Goal: Task Accomplishment & Management: Complete application form

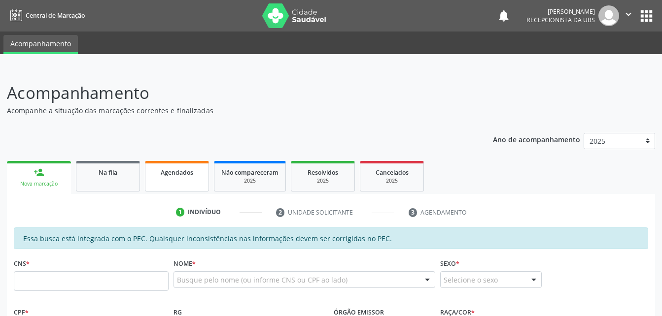
click at [165, 182] on link "Agendados" at bounding box center [177, 176] width 64 height 31
select select "7"
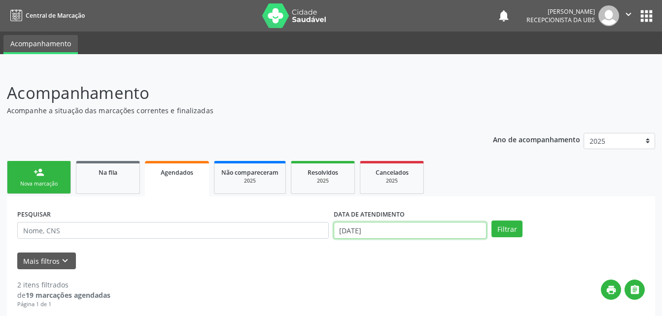
click at [402, 233] on input "[DATE]" at bounding box center [409, 230] width 153 height 17
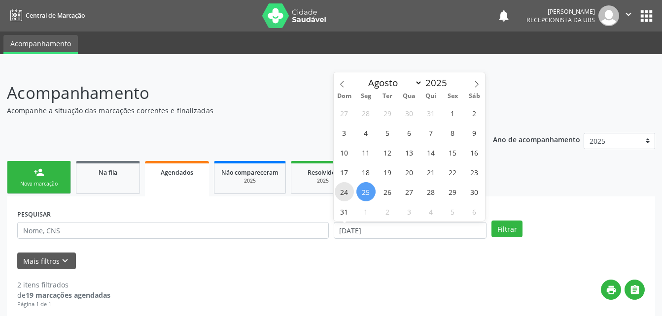
click at [347, 197] on span "24" at bounding box center [343, 191] width 19 height 19
type input "[DATE]"
click at [440, 175] on div "27 28 29 30 31 1 2 3 4 5 6 7 8 9 10 11 12 13 14 15 16 17 18 19 20 21 22 23 24 2…" at bounding box center [409, 162] width 152 height 118
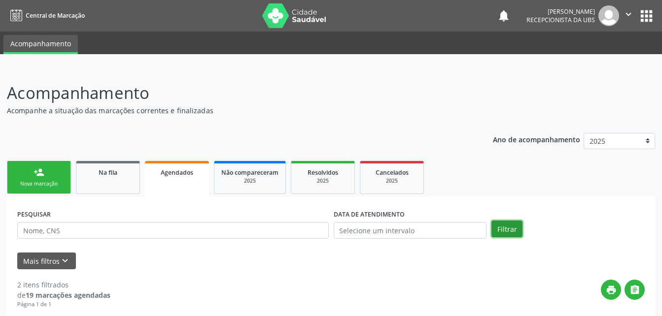
click at [517, 229] on button "Filtrar" at bounding box center [506, 229] width 31 height 17
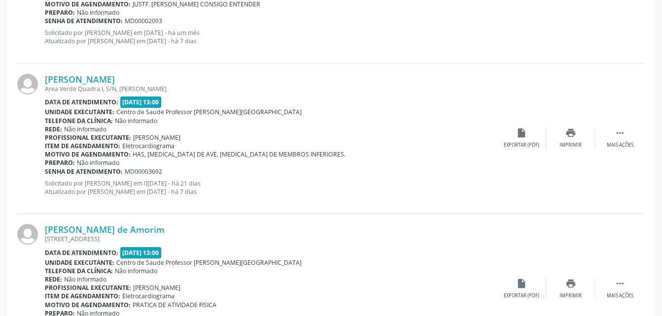
scroll to position [2286, 0]
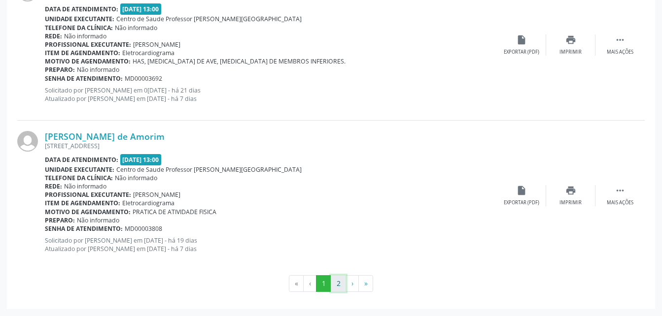
click at [340, 282] on button "2" at bounding box center [338, 283] width 15 height 17
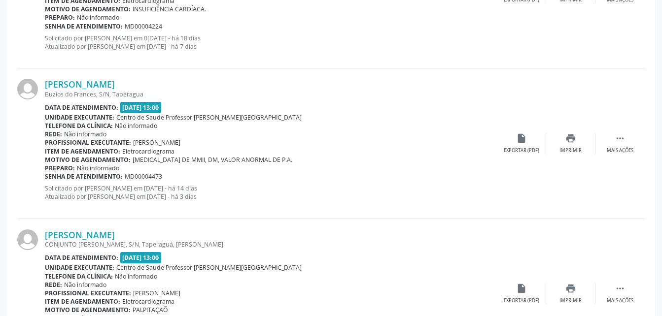
scroll to position [631, 0]
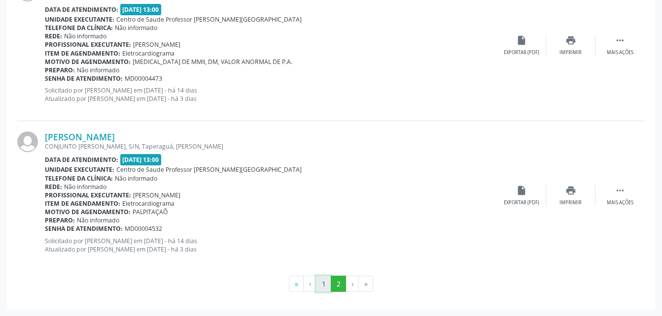
click at [322, 279] on button "1" at bounding box center [323, 284] width 15 height 17
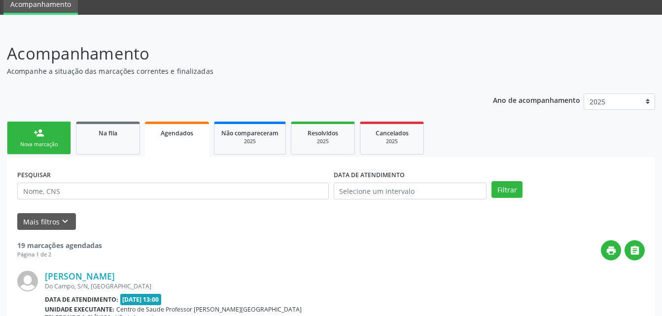
scroll to position [20, 0]
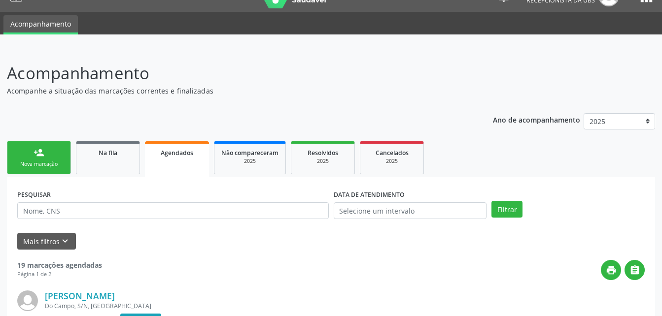
click at [54, 149] on link "person_add Nova marcação" at bounding box center [39, 157] width 64 height 33
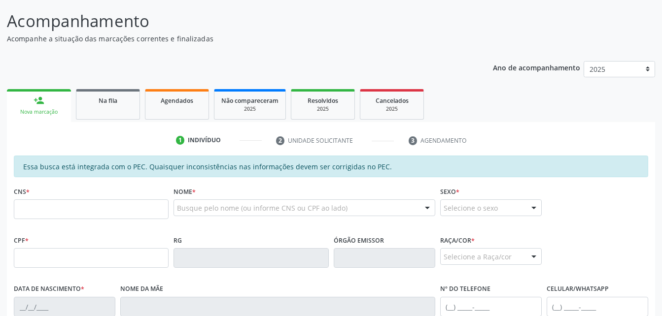
scroll to position [167, 0]
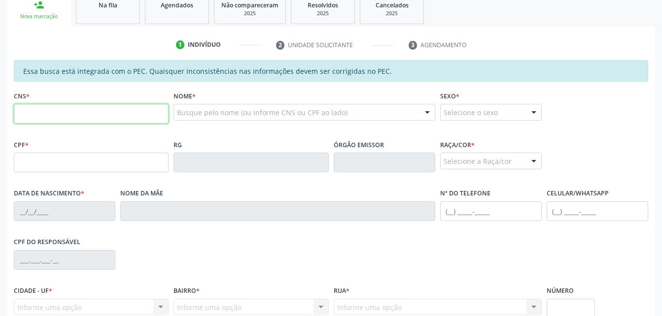
click at [100, 109] on input "text" at bounding box center [91, 114] width 155 height 20
type input "701 2030 9170 8811"
type input "120.750.454-88"
type input "[DATE]"
type input "[PERSON_NAME]"
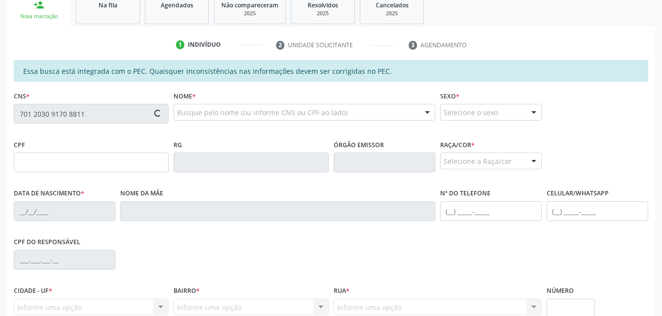
type input "[PHONE_NUMBER]"
type input "10"
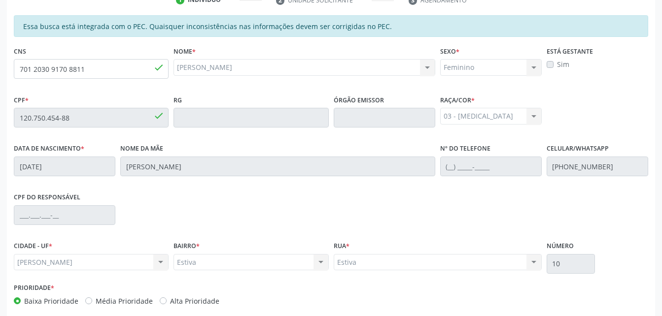
scroll to position [260, 0]
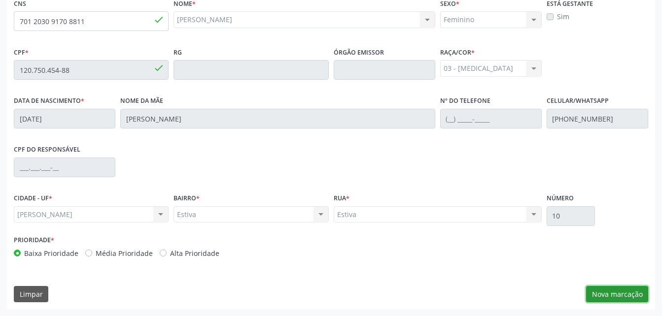
click at [625, 295] on button "Nova marcação" at bounding box center [617, 294] width 62 height 17
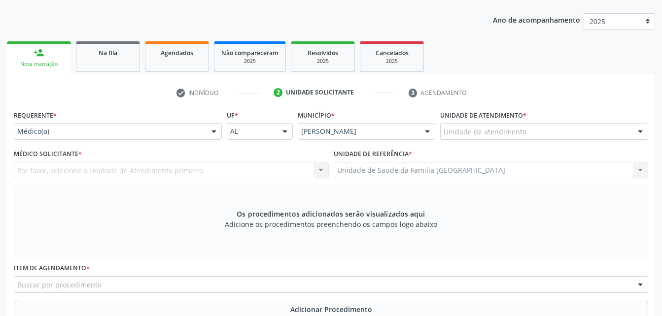
scroll to position [112, 0]
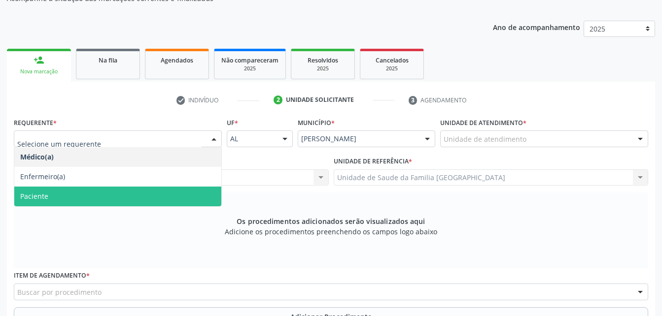
click at [129, 195] on span "Paciente" at bounding box center [117, 197] width 207 height 20
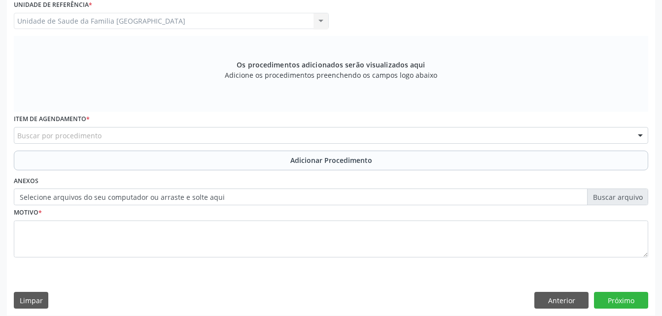
scroll to position [275, 0]
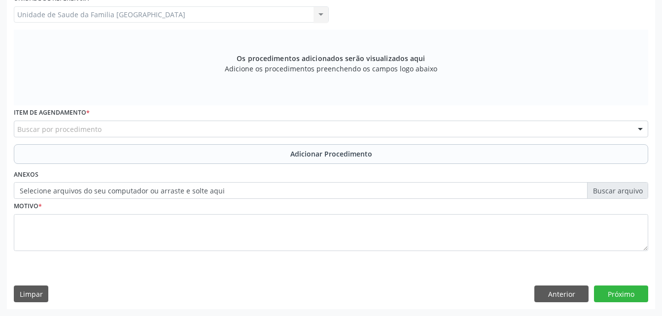
click at [301, 133] on div "Buscar por procedimento" at bounding box center [331, 129] width 634 height 17
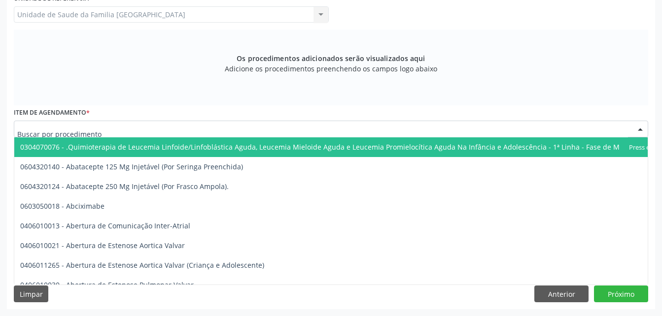
click at [297, 124] on input "text" at bounding box center [322, 134] width 610 height 20
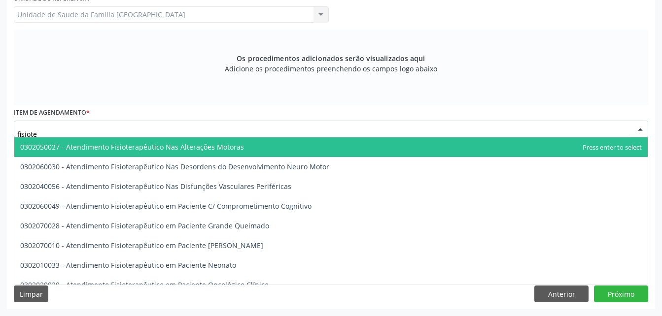
type input "fisioter"
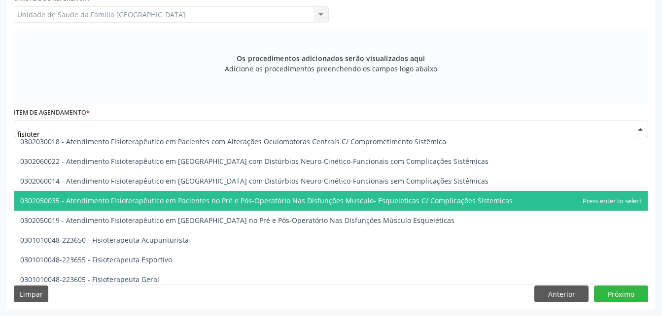
scroll to position [443, 0]
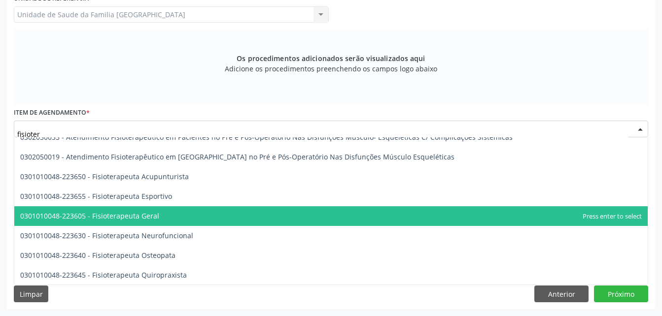
click at [328, 218] on span "0301010048-223605 - Fisioterapeuta Geral" at bounding box center [330, 216] width 633 height 20
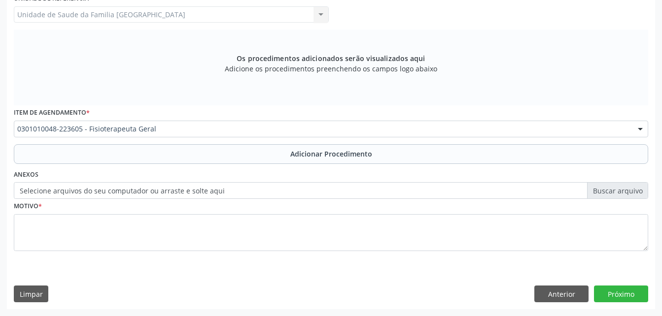
click at [603, 190] on label "Selecione arquivos do seu computador ou arraste e solte aqui" at bounding box center [331, 190] width 634 height 17
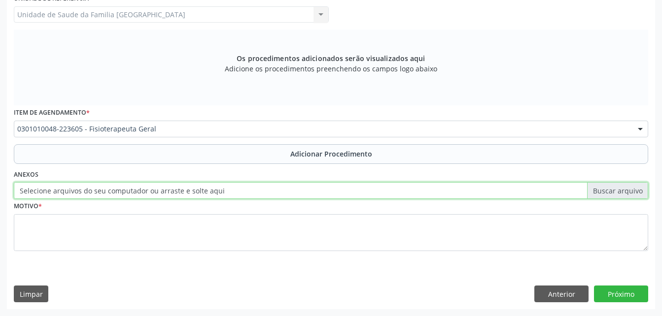
click at [603, 190] on input "Selecione arquivos do seu computador ou arraste e solte aqui" at bounding box center [331, 190] width 634 height 17
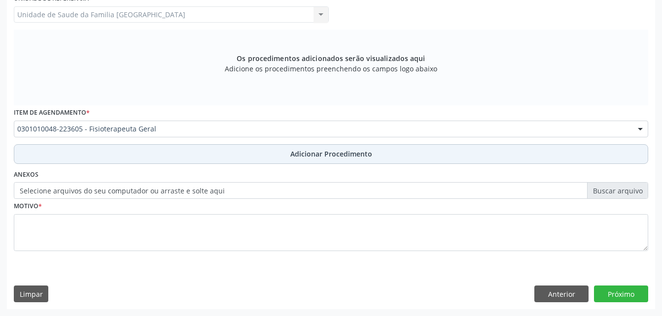
click at [439, 156] on button "Adicionar Procedimento" at bounding box center [331, 154] width 634 height 20
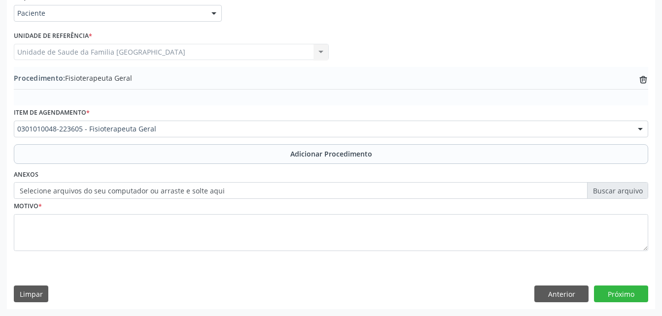
drag, startPoint x: 223, startPoint y: 262, endPoint x: 217, endPoint y: 242, distance: 20.4
click at [223, 262] on div "Motivo *" at bounding box center [330, 232] width 639 height 66
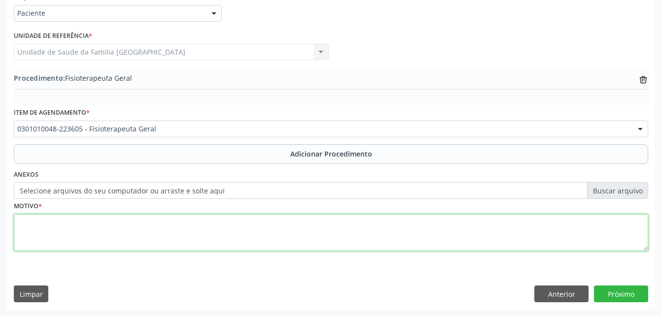
click at [217, 242] on textarea at bounding box center [331, 232] width 634 height 37
type textarea "20 sesões"
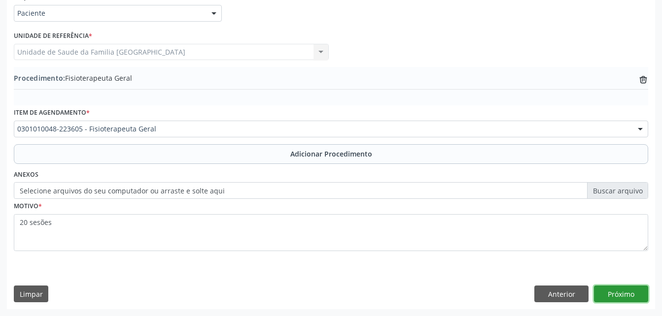
click at [631, 293] on button "Próximo" at bounding box center [621, 294] width 54 height 17
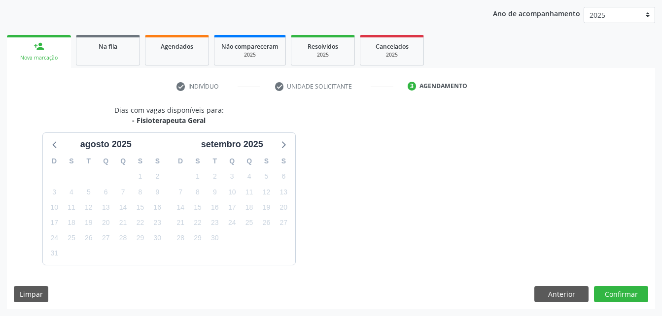
scroll to position [155, 0]
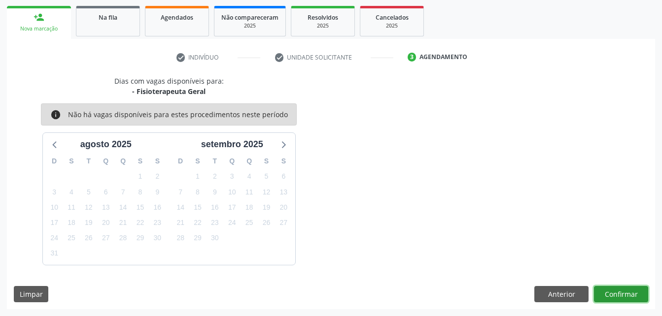
click at [641, 295] on button "Confirmar" at bounding box center [621, 294] width 54 height 17
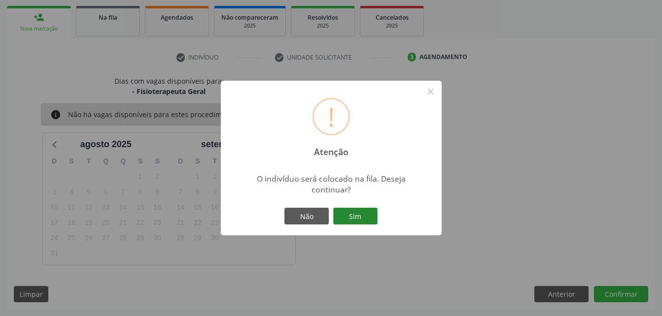
click at [366, 214] on button "Sim" at bounding box center [355, 216] width 44 height 17
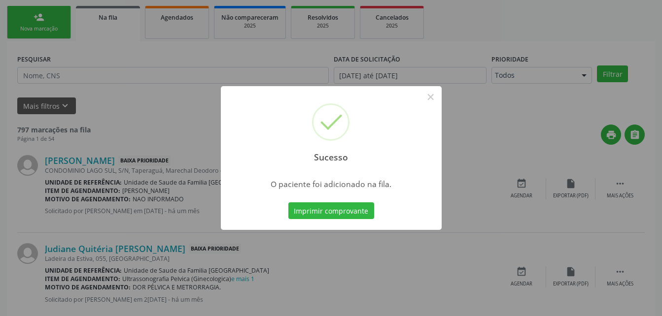
scroll to position [23, 0]
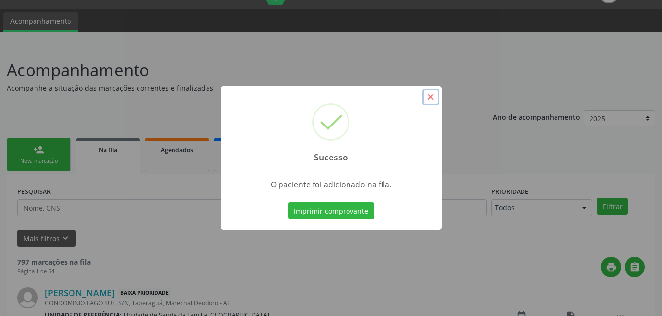
click at [430, 97] on button "×" at bounding box center [430, 97] width 17 height 17
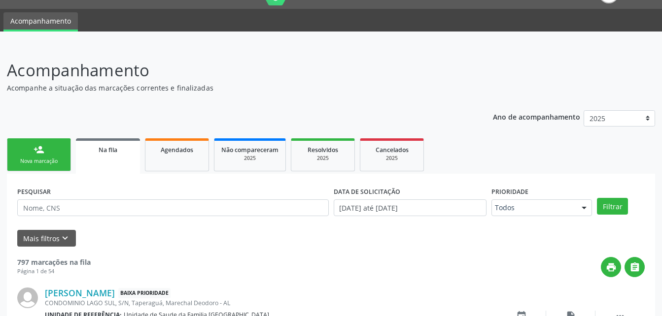
click at [36, 158] on div "Nova marcação" at bounding box center [38, 161] width 49 height 7
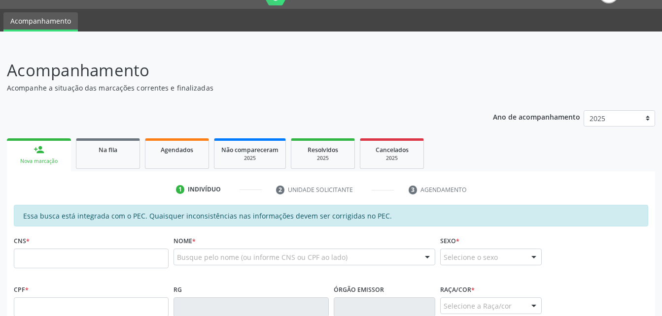
scroll to position [72, 0]
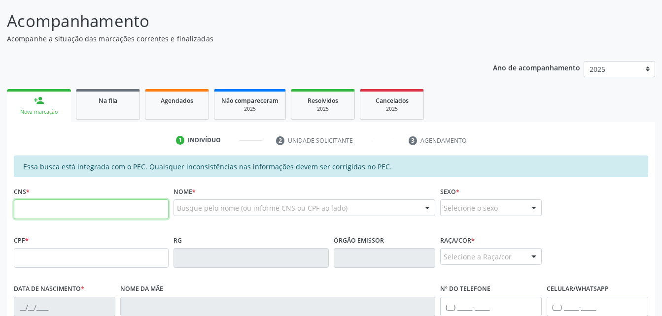
click at [129, 214] on input "text" at bounding box center [91, 209] width 155 height 20
type input "701 2030 9170 8811"
type input "120.750.454-88"
type input "[DATE]"
type input "[PERSON_NAME]"
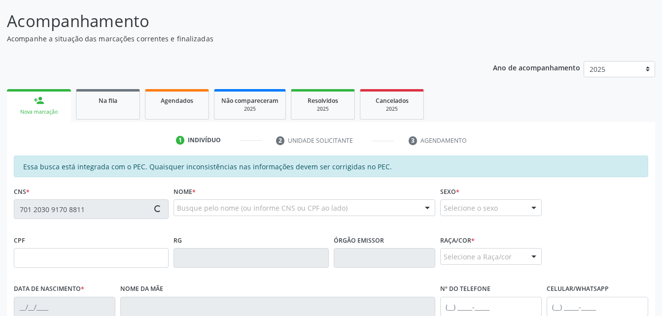
type input "[PHONE_NUMBER]"
type input "10"
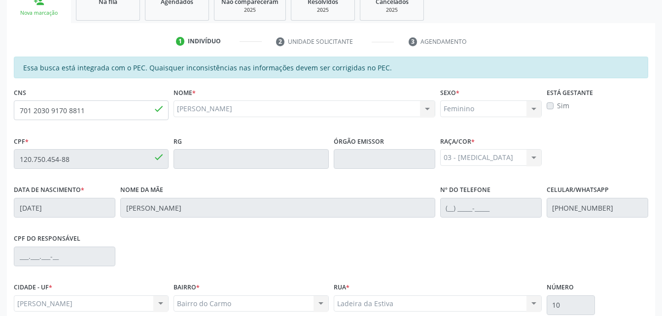
scroll to position [260, 0]
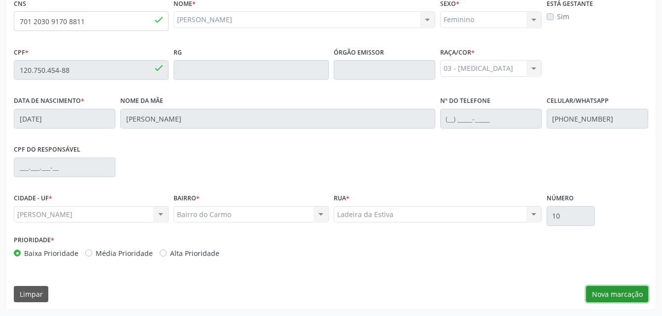
click at [601, 298] on button "Nova marcação" at bounding box center [617, 294] width 62 height 17
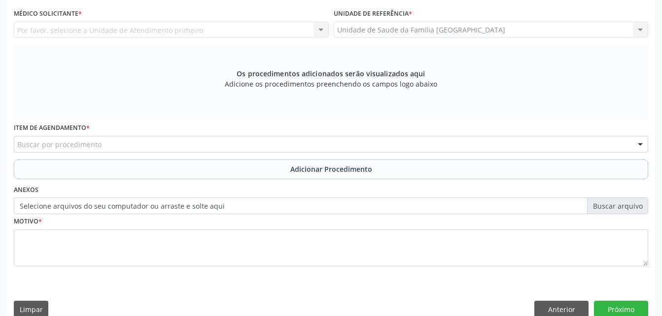
scroll to position [211, 0]
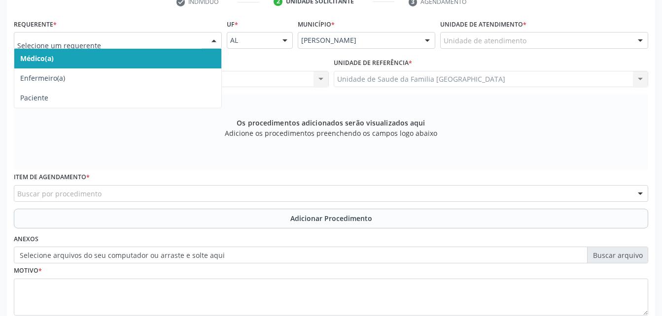
click at [211, 43] on div at bounding box center [213, 41] width 15 height 17
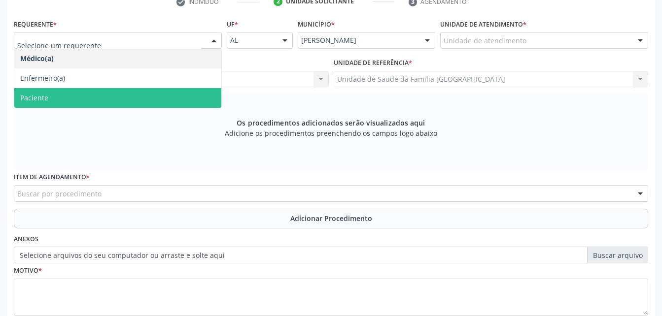
click at [194, 92] on span "Paciente" at bounding box center [117, 98] width 207 height 20
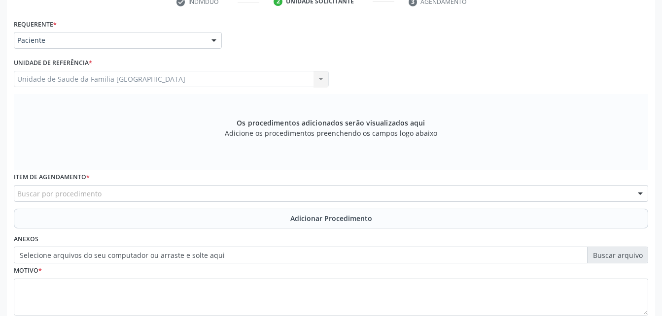
click at [265, 193] on div "Buscar por procedimento" at bounding box center [331, 193] width 634 height 17
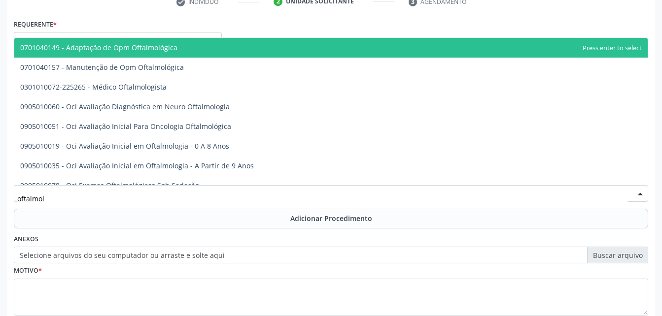
type input "oftalmolo"
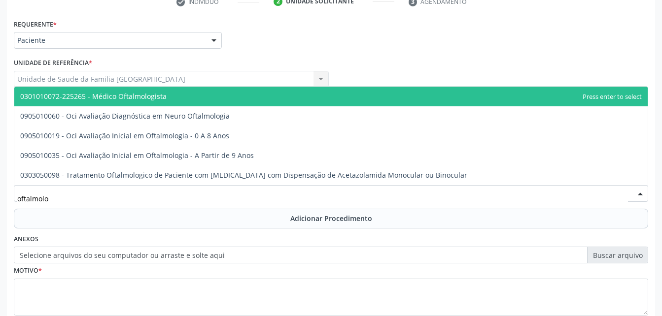
click at [237, 98] on span "0301010072-225265 - Médico Oftalmologista" at bounding box center [330, 97] width 633 height 20
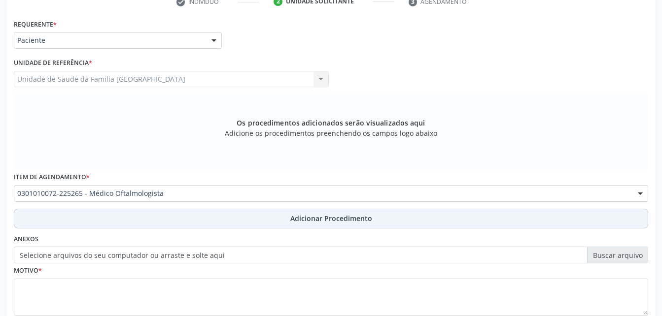
click at [309, 211] on button "Adicionar Procedimento" at bounding box center [331, 219] width 634 height 20
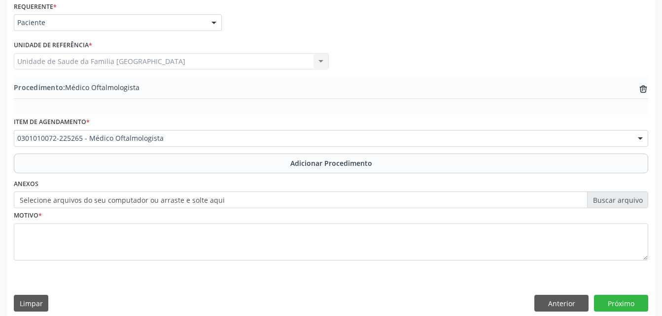
scroll to position [238, 0]
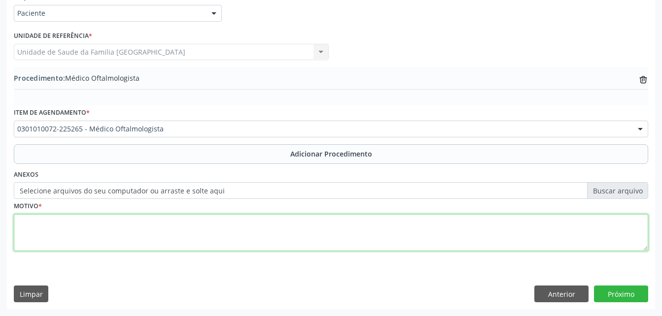
click at [330, 232] on textarea at bounding box center [331, 232] width 634 height 37
type textarea "miopia"
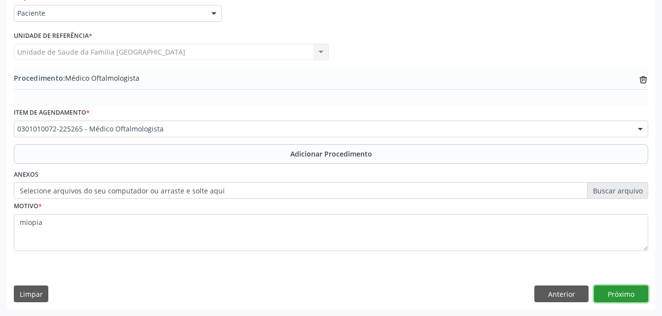
click at [611, 295] on button "Próximo" at bounding box center [621, 294] width 54 height 17
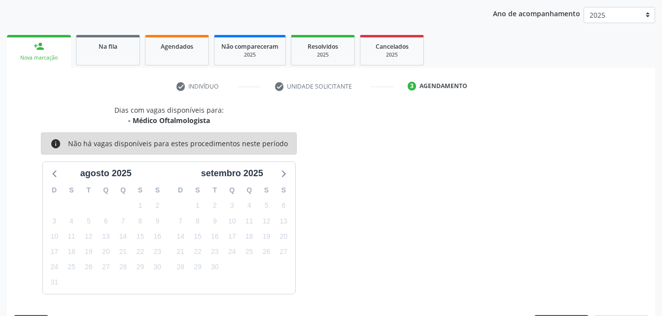
scroll to position [155, 0]
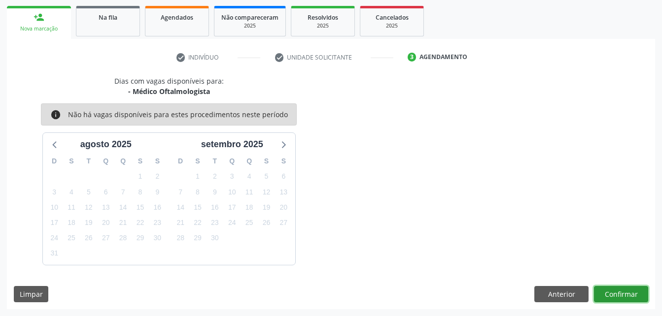
click at [611, 288] on button "Confirmar" at bounding box center [621, 294] width 54 height 17
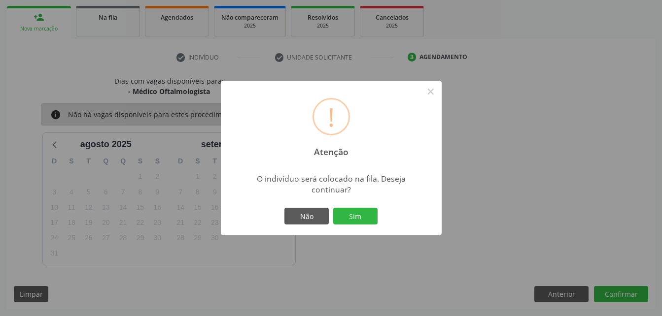
click at [358, 207] on div "Não Sim" at bounding box center [331, 216] width 98 height 21
click at [364, 215] on button "Sim" at bounding box center [355, 216] width 44 height 17
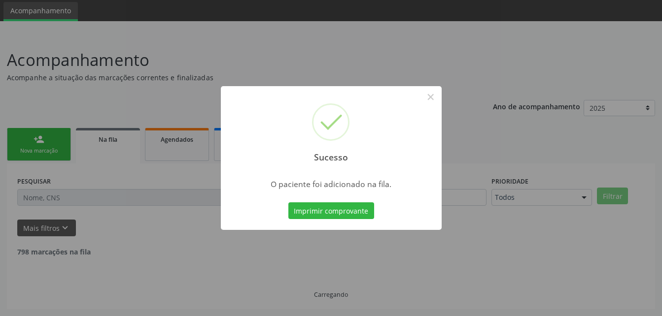
scroll to position [23, 0]
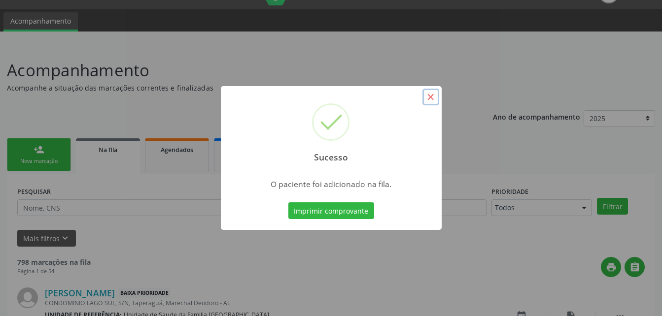
click at [426, 96] on button "×" at bounding box center [430, 97] width 17 height 17
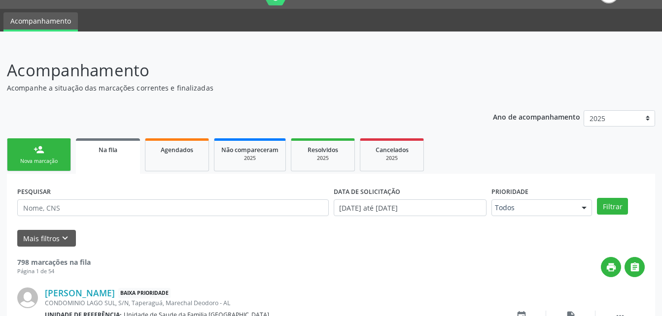
drag, startPoint x: 63, startPoint y: 155, endPoint x: 150, endPoint y: 95, distance: 106.0
click at [63, 155] on link "person_add Nova marcação" at bounding box center [39, 154] width 64 height 33
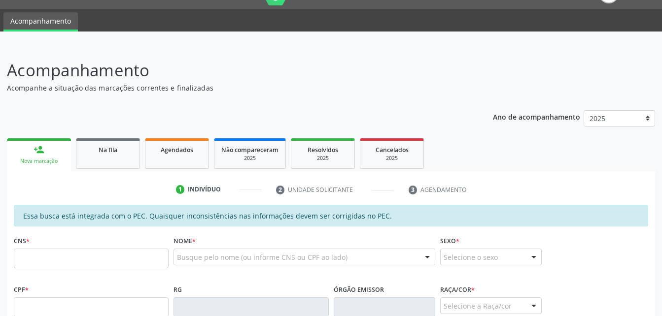
scroll to position [121, 0]
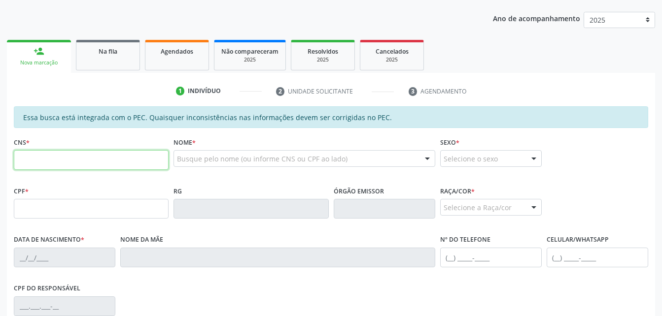
click at [132, 162] on input "text" at bounding box center [91, 160] width 155 height 20
type input "708 6090 4035 4787"
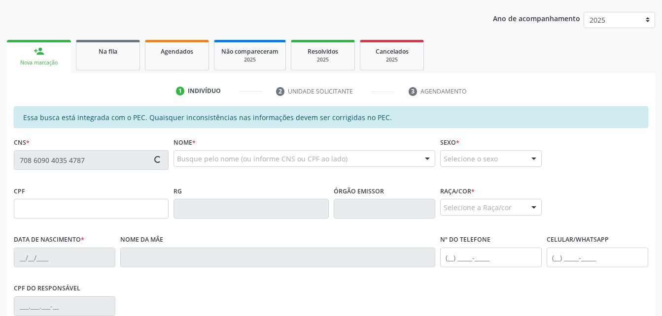
type input "180.036.884-42"
type input "[DATE]"
type input "[PERSON_NAME]"
type input "[PHONE_NUMBER]"
type input "S/N"
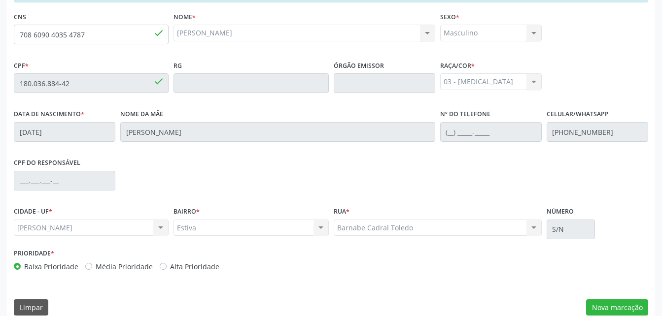
scroll to position [260, 0]
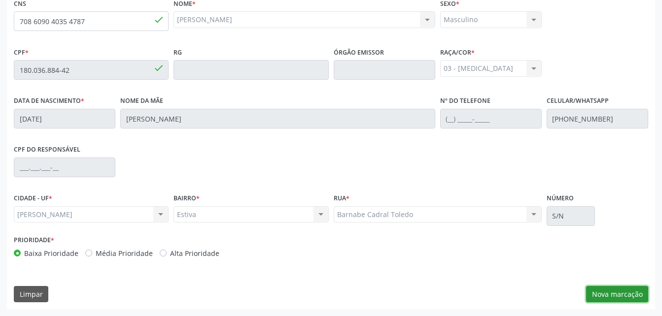
click at [603, 290] on button "Nova marcação" at bounding box center [617, 294] width 62 height 17
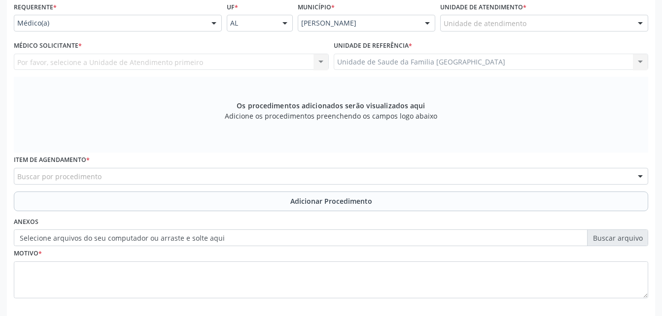
scroll to position [211, 0]
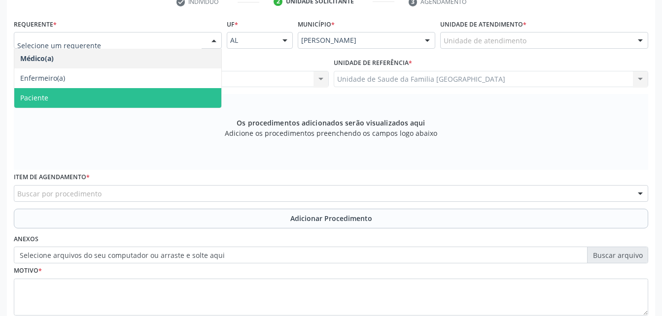
click at [192, 100] on span "Paciente" at bounding box center [117, 98] width 207 height 20
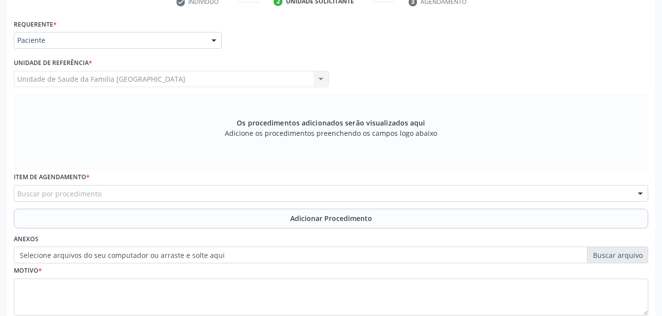
click at [211, 196] on div "Buscar por procedimento" at bounding box center [331, 193] width 634 height 17
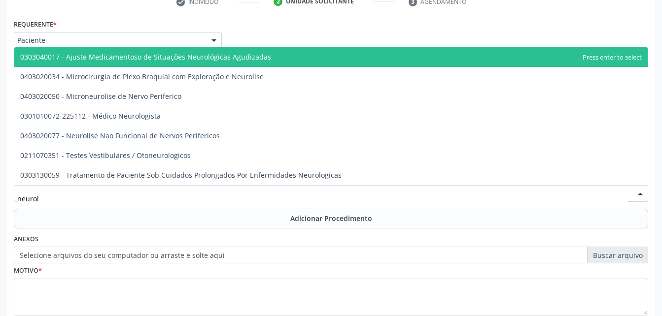
type input "neurolo"
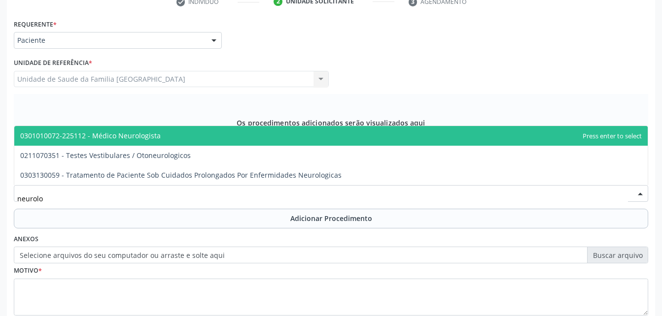
click at [206, 135] on span "0301010072-225112 - Médico Neurologista" at bounding box center [330, 136] width 633 height 20
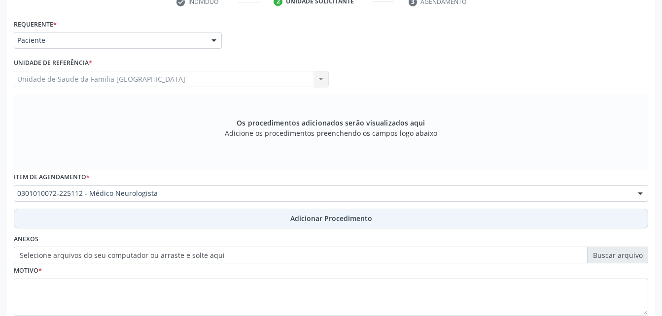
click at [222, 220] on button "Adicionar Procedimento" at bounding box center [331, 219] width 634 height 20
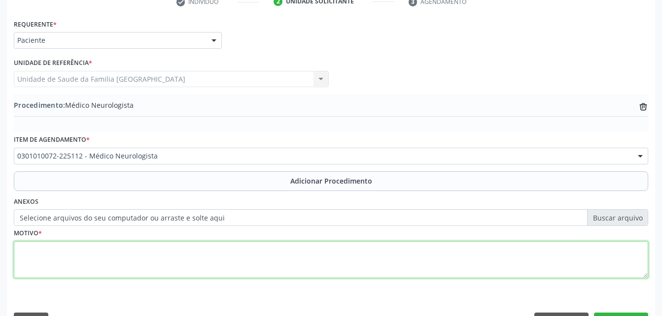
click at [220, 265] on textarea at bounding box center [331, 259] width 634 height 37
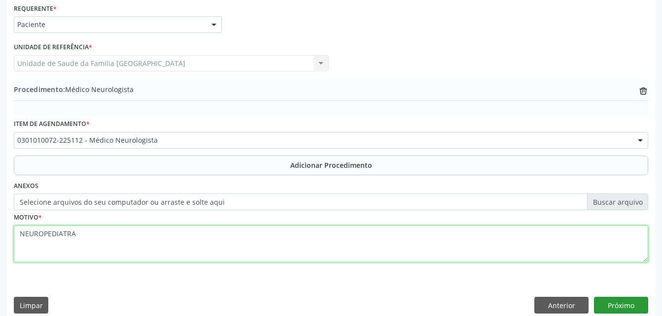
scroll to position [238, 0]
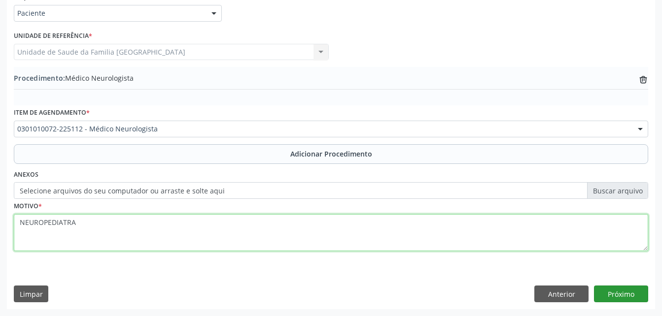
type textarea "NEUROPEDIATRA"
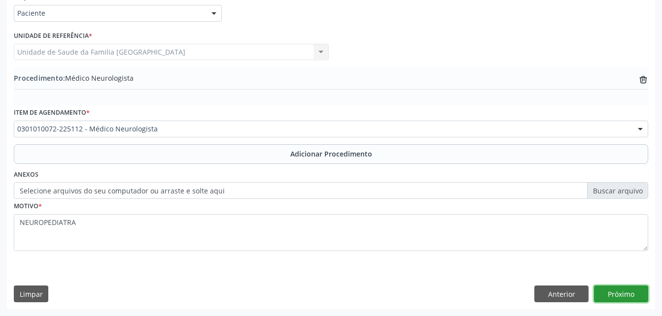
click at [608, 298] on button "Próximo" at bounding box center [621, 294] width 54 height 17
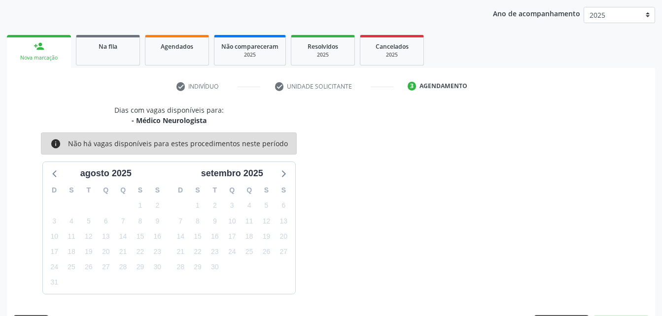
scroll to position [155, 0]
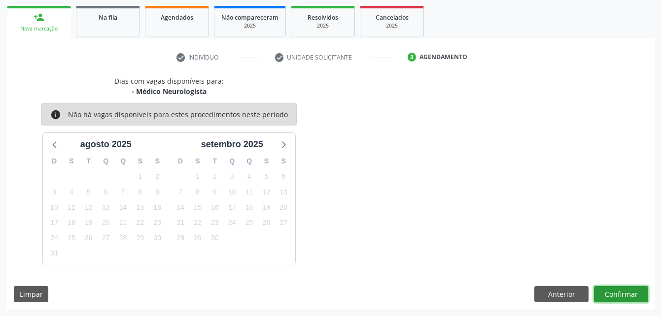
click at [624, 297] on button "Confirmar" at bounding box center [621, 294] width 54 height 17
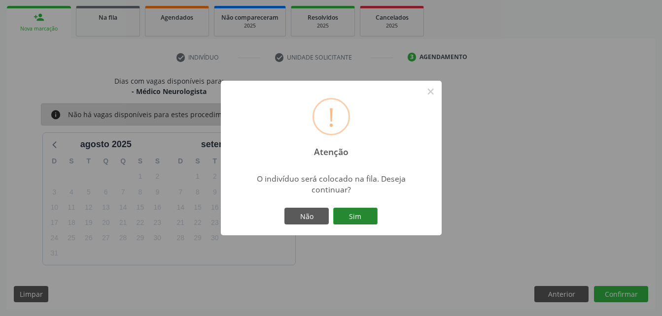
click at [351, 209] on button "Sim" at bounding box center [355, 216] width 44 height 17
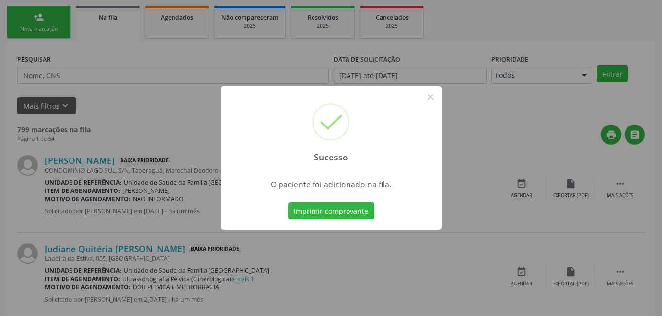
scroll to position [23, 0]
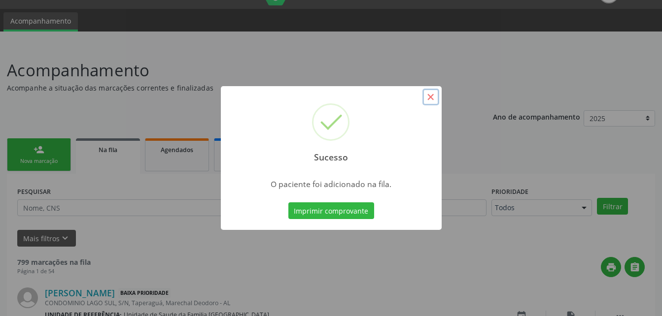
click at [432, 100] on button "×" at bounding box center [430, 97] width 17 height 17
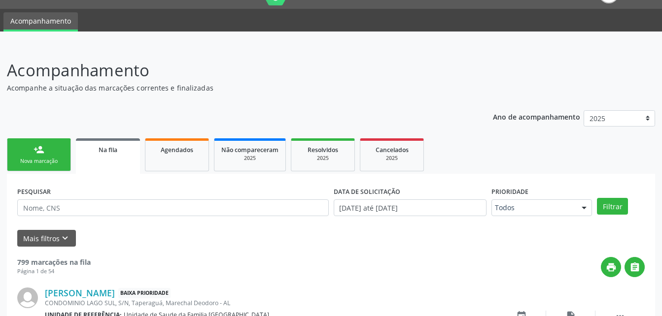
click at [44, 155] on link "person_add Nova marcação" at bounding box center [39, 154] width 64 height 33
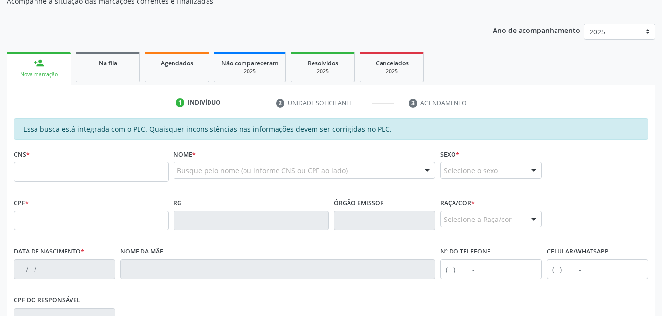
scroll to position [170, 0]
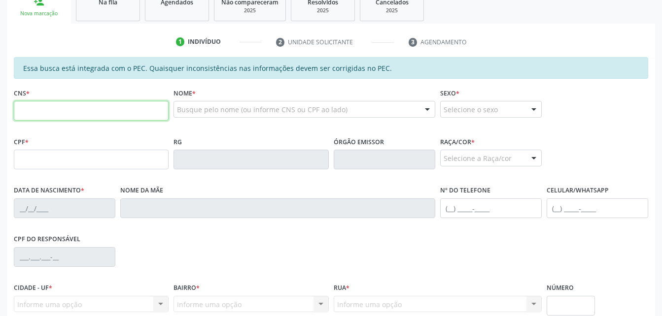
click at [73, 109] on input "text" at bounding box center [91, 111] width 155 height 20
type input "708 6090 4035 4787"
type input "180.036.884-42"
type input "[DATE]"
type input "[PERSON_NAME]"
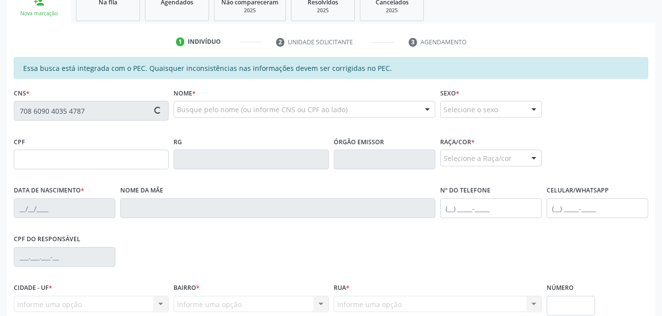
type input "[PHONE_NUMBER]"
type input "S/N"
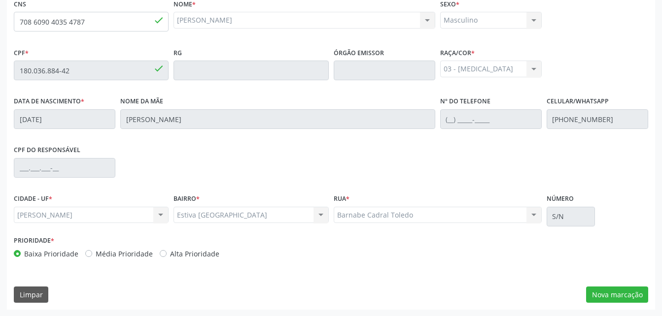
scroll to position [260, 0]
click at [629, 297] on button "Nova marcação" at bounding box center [617, 294] width 62 height 17
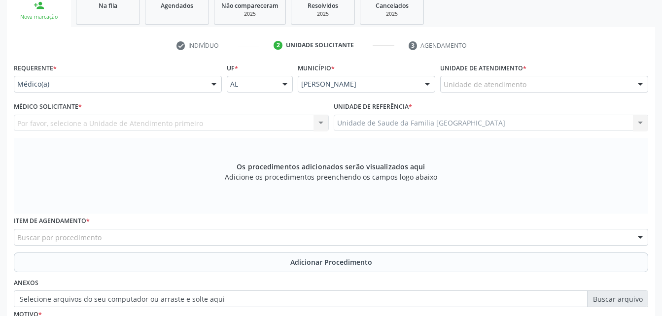
scroll to position [162, 0]
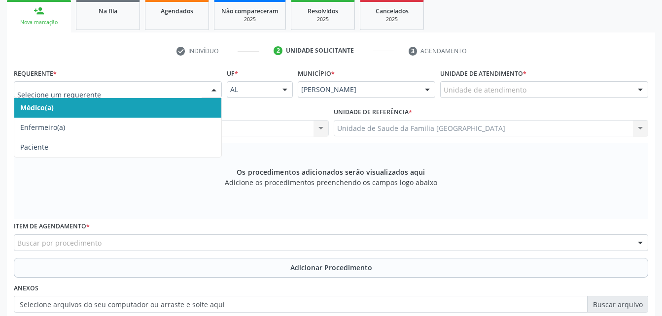
click at [184, 105] on span "Médico(a)" at bounding box center [117, 108] width 207 height 20
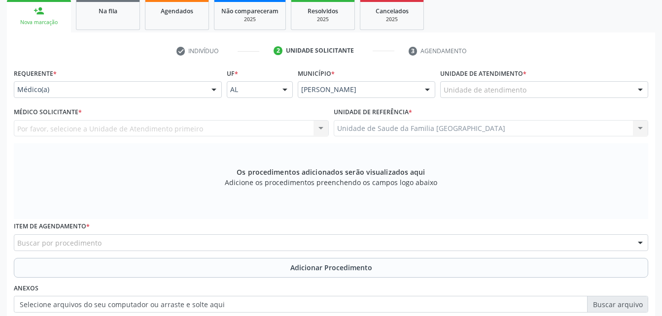
click at [528, 91] on div "Unidade de atendimento" at bounding box center [544, 89] width 208 height 17
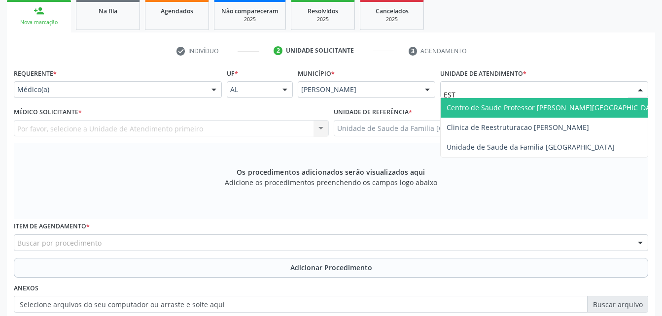
type input "ESTI"
click at [531, 107] on span "Unidade de Saude da Familia [GEOGRAPHIC_DATA]" at bounding box center [530, 107] width 168 height 9
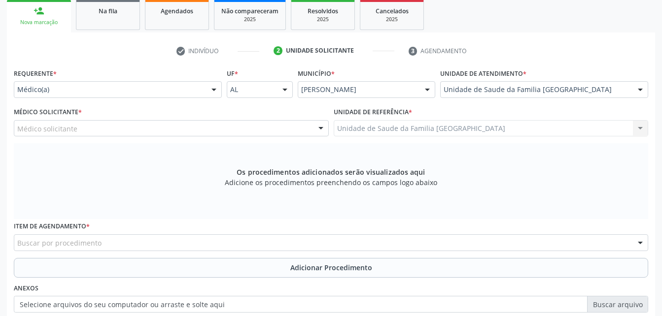
click at [269, 131] on div "Médico solicitante" at bounding box center [171, 128] width 315 height 17
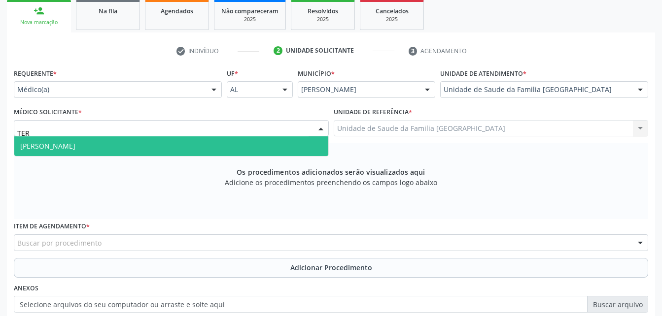
type input "TERE"
click at [278, 141] on span "[PERSON_NAME]" at bounding box center [171, 146] width 314 height 20
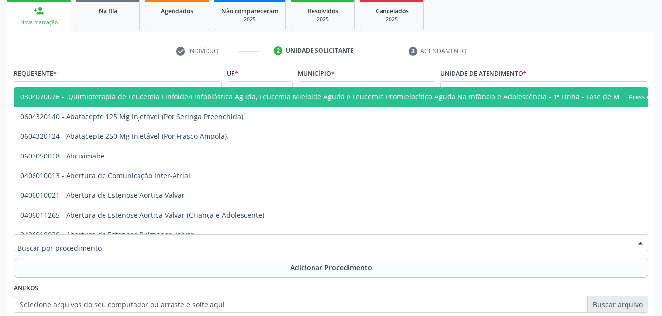
click at [335, 241] on div at bounding box center [331, 242] width 634 height 17
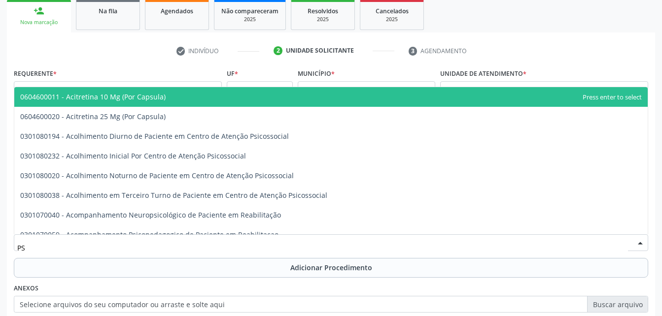
type input "P"
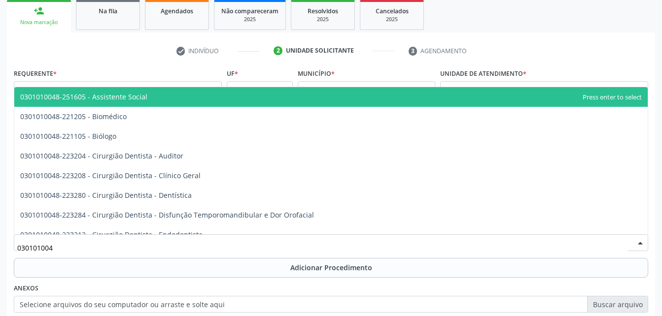
type input "0301010048"
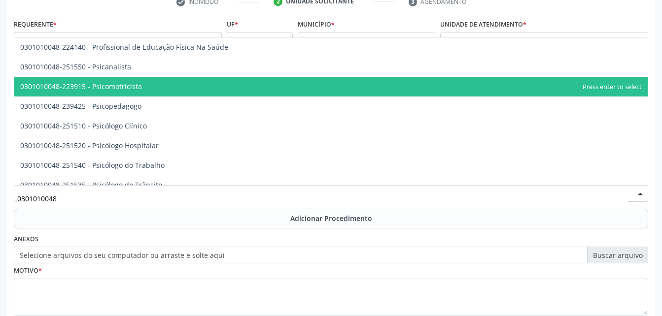
scroll to position [1567, 0]
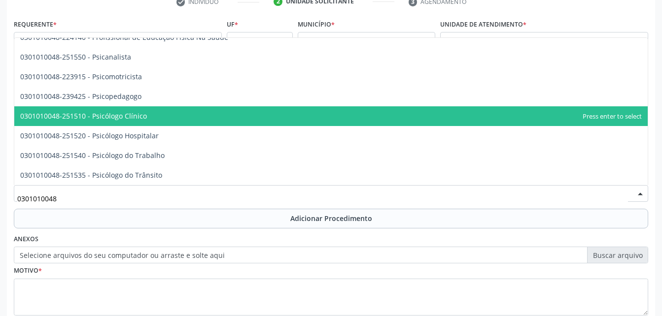
click at [220, 107] on span "0301010048-251510 - Psicólogo Clínico" at bounding box center [330, 116] width 633 height 20
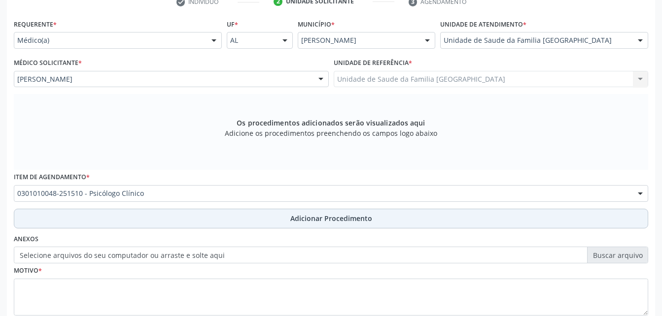
click at [256, 218] on button "Adicionar Procedimento" at bounding box center [331, 219] width 634 height 20
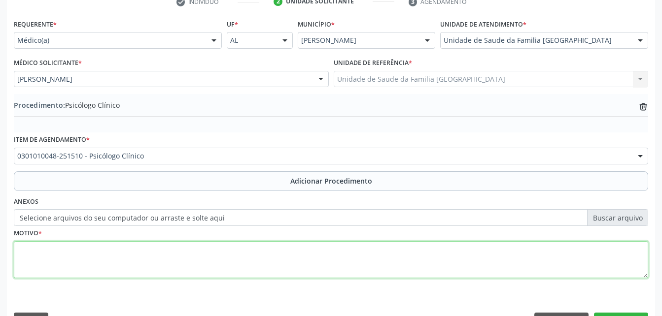
click at [250, 257] on textarea at bounding box center [331, 259] width 634 height 37
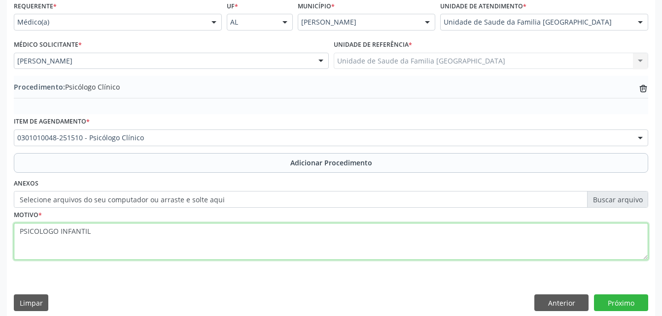
scroll to position [238, 0]
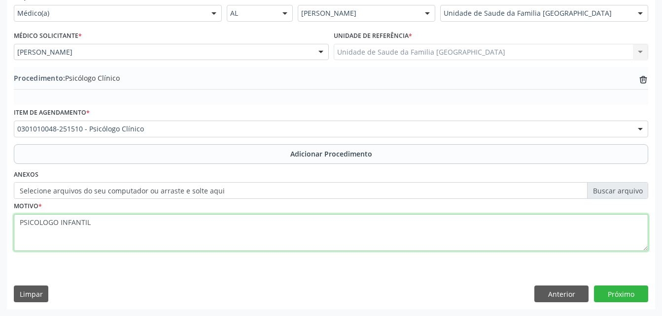
type textarea "PSICOLOGO INFANTIL"
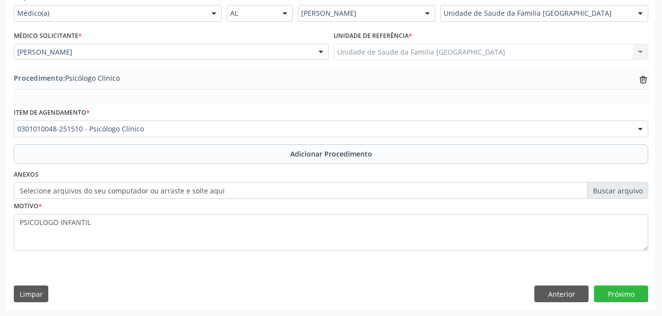
click at [649, 293] on div "Requerente * Médico(a) Médico(a) Enfermeiro(a) Paciente Nenhum resultado encont…" at bounding box center [331, 149] width 648 height 319
click at [643, 295] on button "Próximo" at bounding box center [621, 294] width 54 height 17
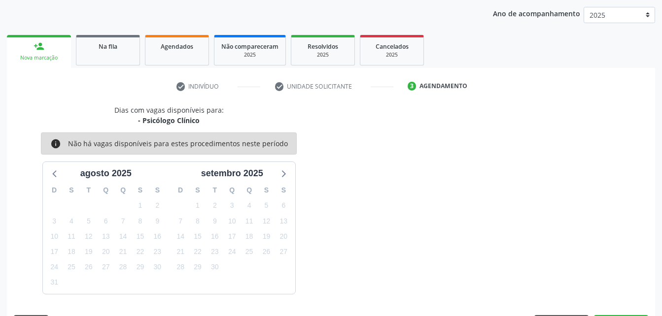
scroll to position [155, 0]
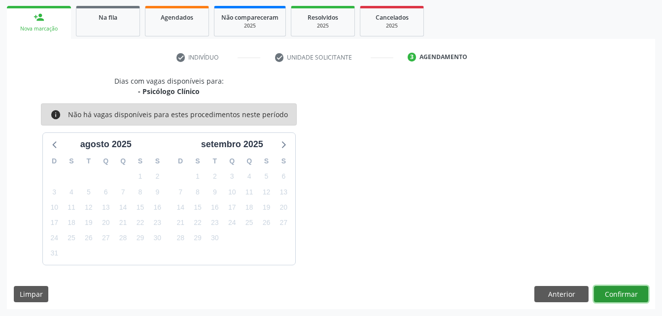
click at [623, 293] on button "Confirmar" at bounding box center [621, 294] width 54 height 17
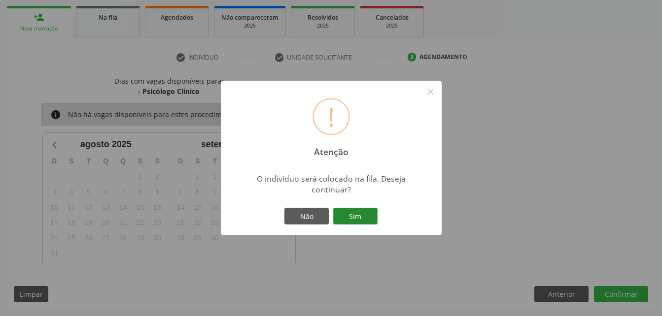
click at [347, 216] on button "Sim" at bounding box center [355, 216] width 44 height 17
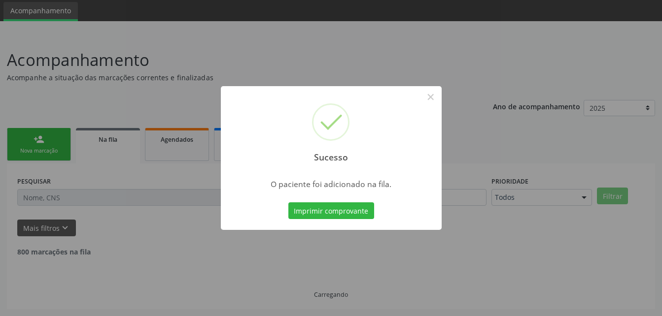
scroll to position [23, 0]
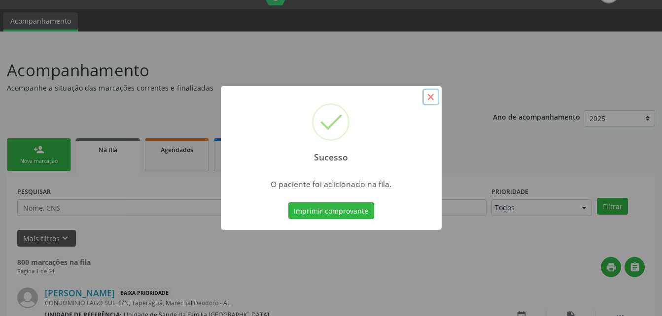
click at [434, 98] on button "×" at bounding box center [430, 97] width 17 height 17
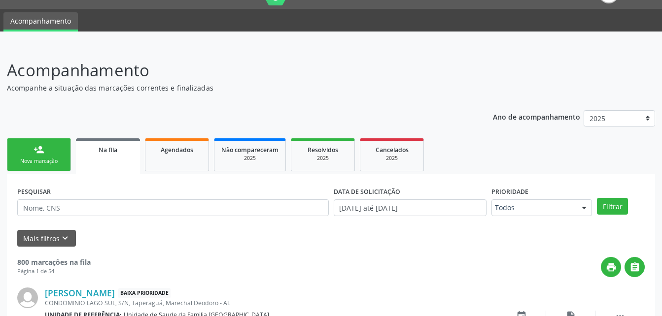
click at [64, 153] on link "person_add Nova marcação" at bounding box center [39, 154] width 64 height 33
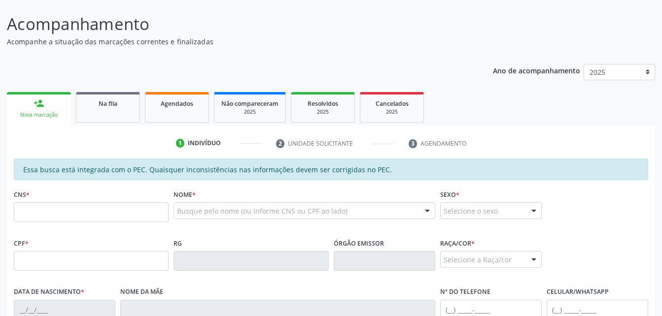
scroll to position [121, 0]
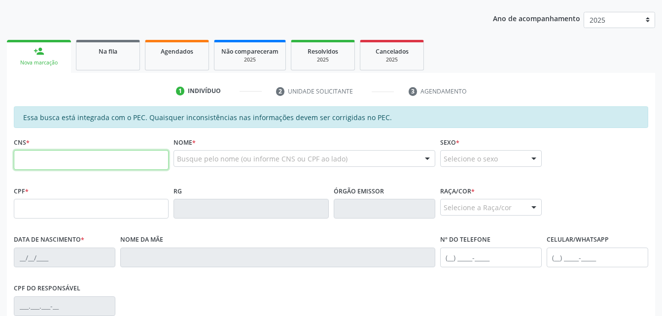
click at [83, 164] on input "text" at bounding box center [91, 160] width 155 height 20
type input "700 9049 0412 2492"
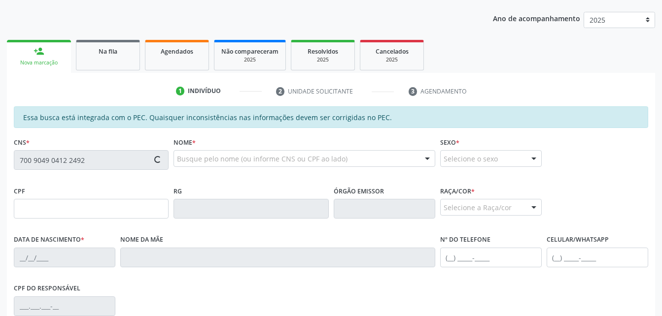
type input "080.323.724-31"
type input "2[DATE]"
type input "[PERSON_NAME]"
type input "[PHONE_NUMBER]"
type input "2a"
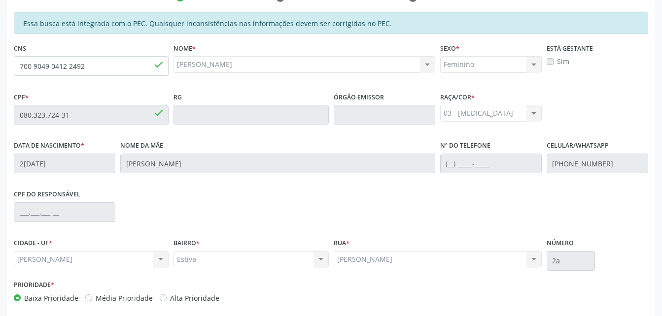
scroll to position [260, 0]
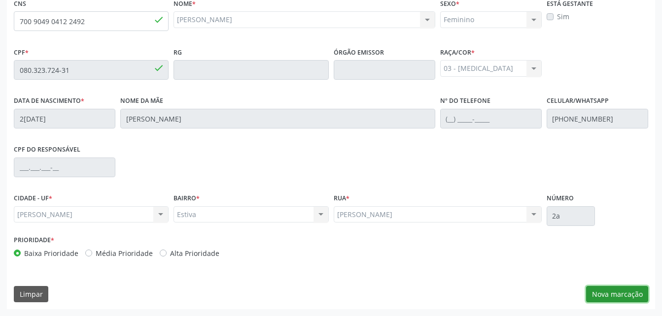
click at [615, 295] on button "Nova marcação" at bounding box center [617, 294] width 62 height 17
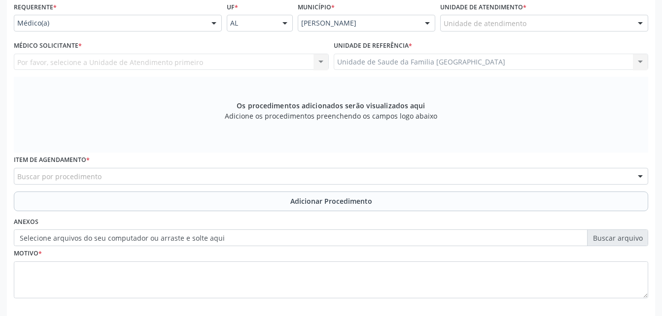
scroll to position [211, 0]
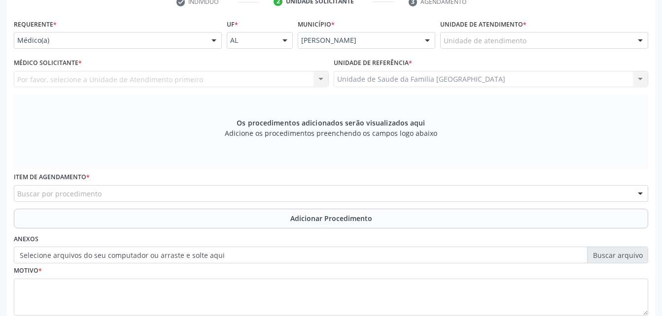
click at [204, 39] on div "Médico(a)" at bounding box center [118, 40] width 208 height 17
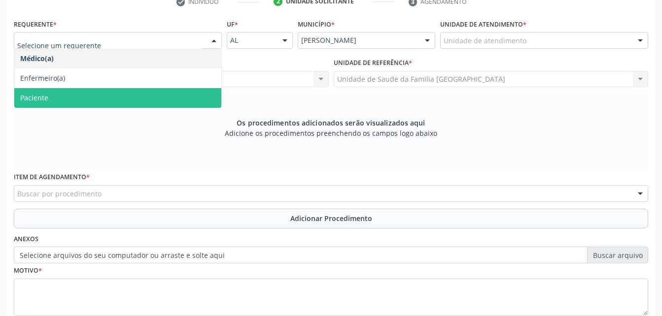
click at [207, 89] on span "Paciente" at bounding box center [117, 98] width 207 height 20
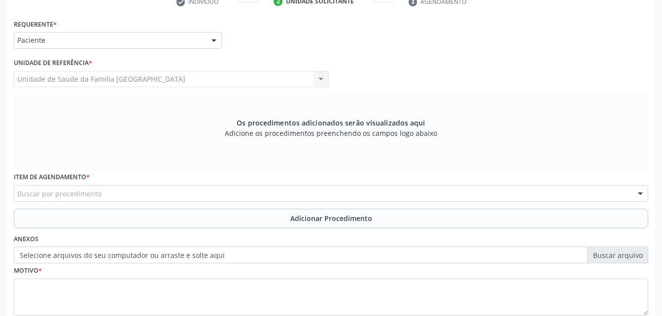
click at [214, 197] on div "Buscar por procedimento" at bounding box center [331, 193] width 634 height 17
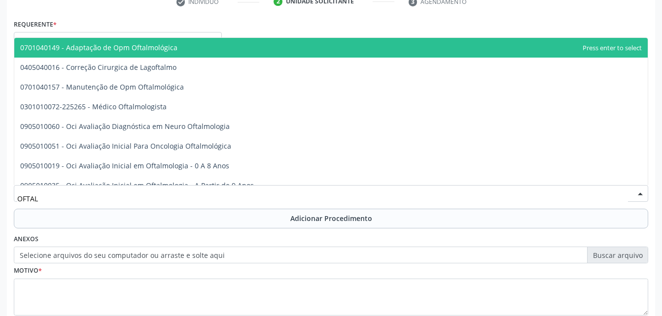
type input "OFTALM"
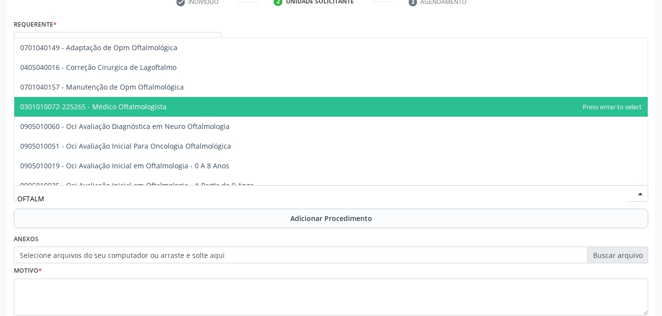
click at [133, 111] on span "0301010072-225265 - Médico Oftalmologista" at bounding box center [330, 107] width 633 height 20
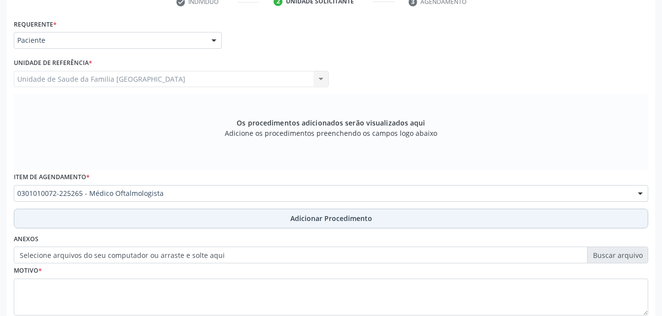
click at [286, 214] on button "Adicionar Procedimento" at bounding box center [331, 219] width 634 height 20
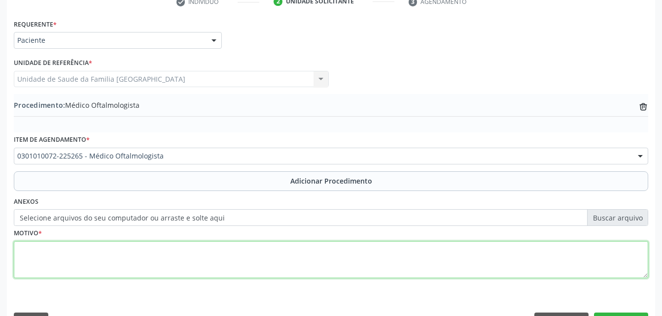
click at [310, 258] on textarea at bounding box center [331, 259] width 634 height 37
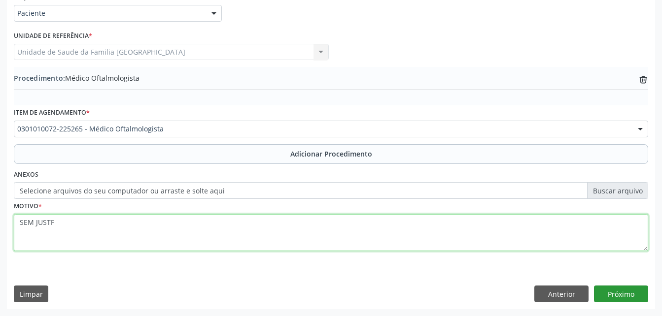
type textarea "SEM JUSTF"
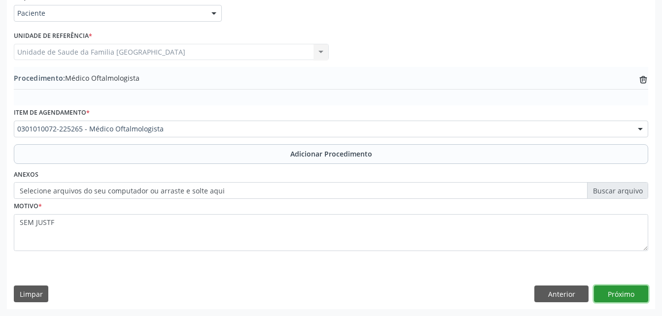
click at [615, 289] on button "Próximo" at bounding box center [621, 294] width 54 height 17
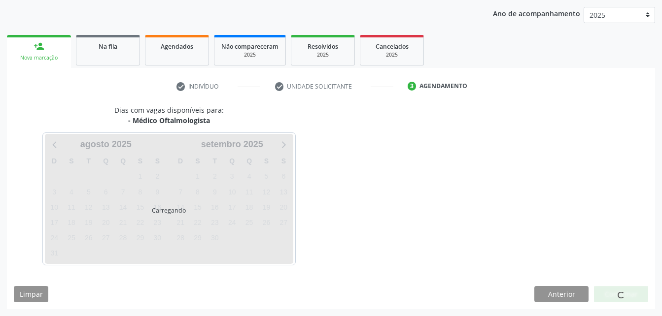
scroll to position [155, 0]
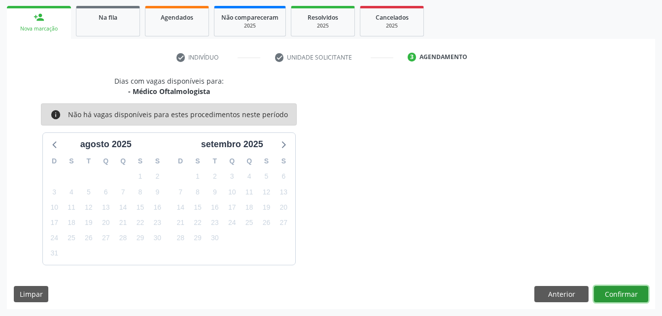
click at [625, 296] on button "Confirmar" at bounding box center [621, 294] width 54 height 17
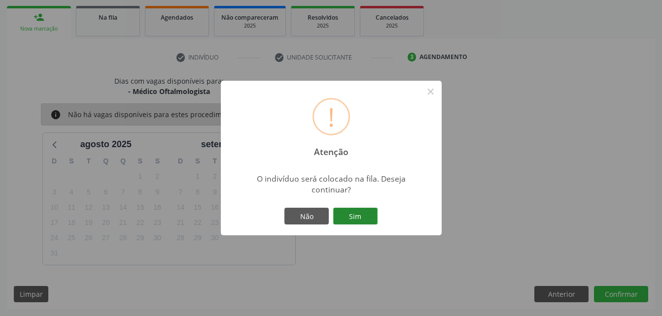
click at [350, 217] on button "Sim" at bounding box center [355, 216] width 44 height 17
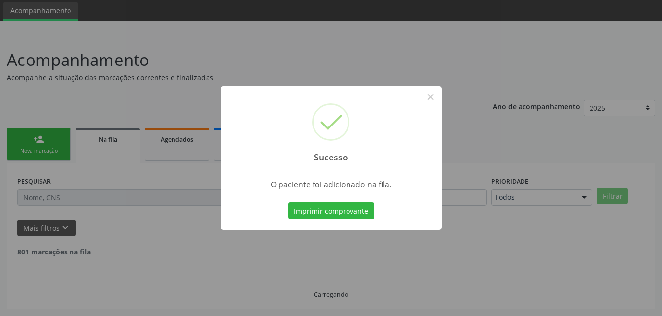
scroll to position [23, 0]
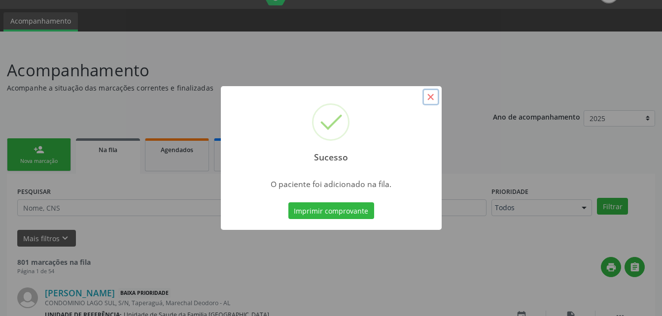
click at [426, 95] on button "×" at bounding box center [430, 97] width 17 height 17
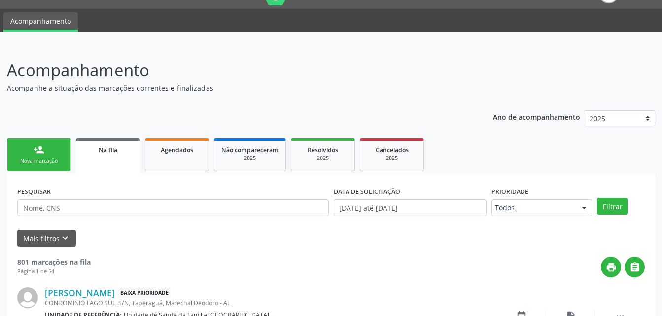
click at [58, 164] on div "Nova marcação" at bounding box center [38, 161] width 49 height 7
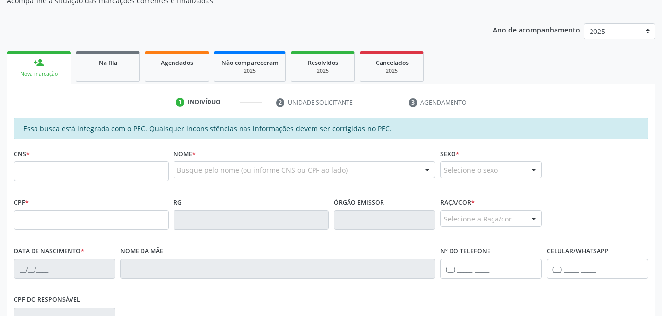
scroll to position [170, 0]
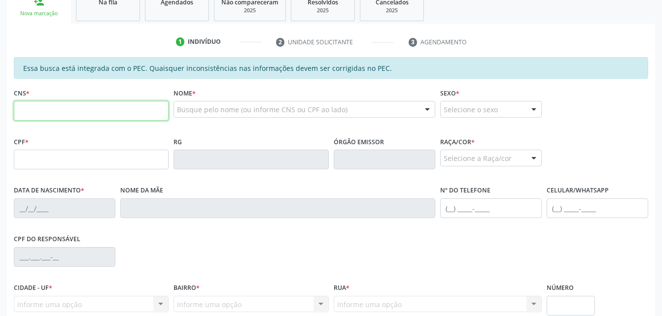
click at [77, 107] on input "text" at bounding box center [91, 111] width 155 height 20
type input "702 8021 8061 5667"
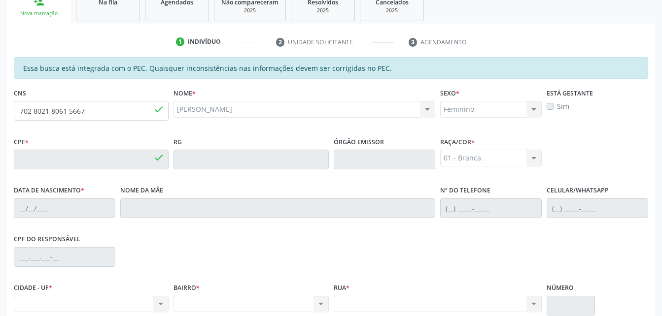
type input "047.127.764-98"
type input "[DATE]"
type input "[PERSON_NAME]"
type input "[PHONE_NUMBER]"
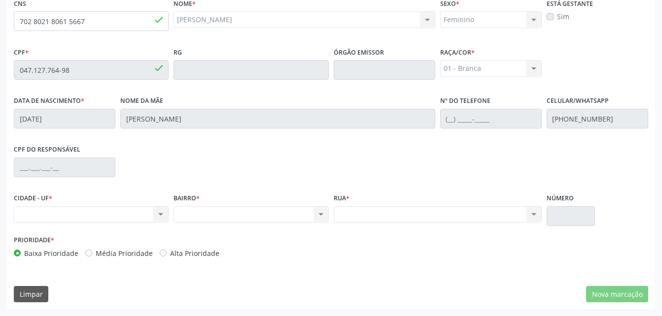
click at [163, 216] on div "Nenhum resultado encontrado para: " " Não há nenhuma opção para ser exibida." at bounding box center [91, 214] width 155 height 17
click at [169, 219] on div "CIDADE - UF * Nenhum resultado encontrado para: " " Não há nenhuma opção para s…" at bounding box center [91, 212] width 160 height 42
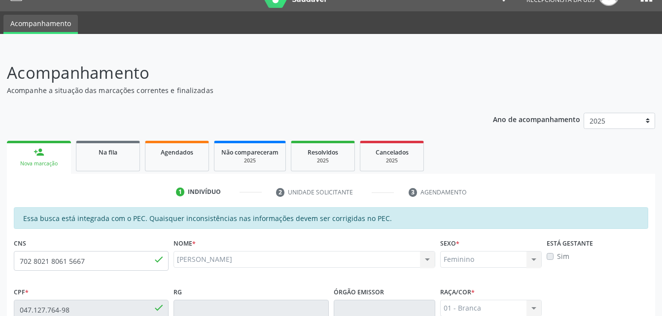
scroll to position [0, 0]
